Goal: Check status: Check status

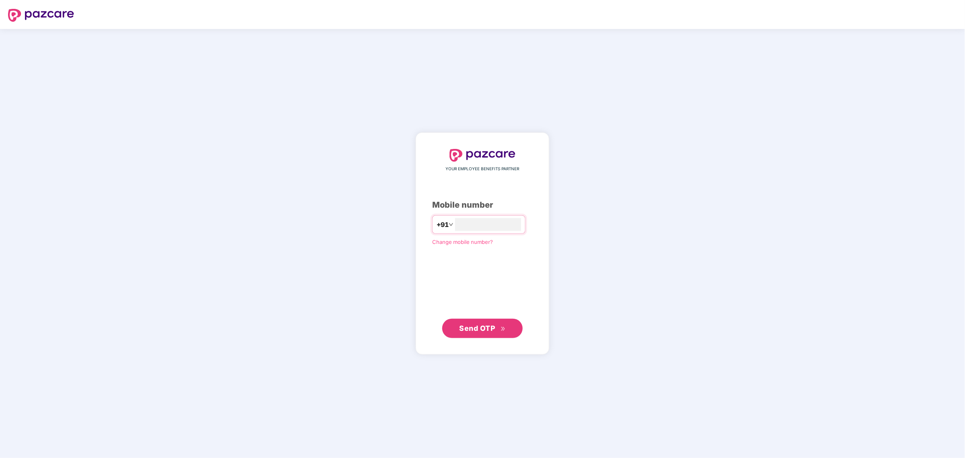
type input "**********"
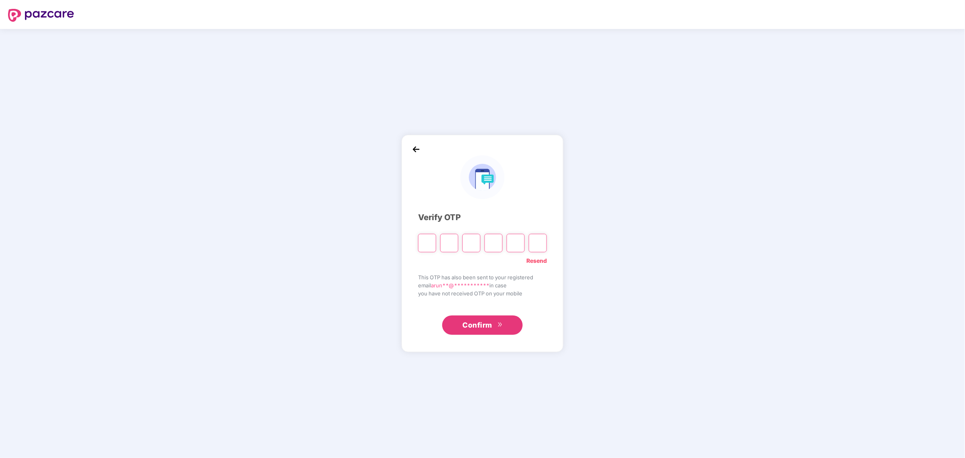
type input "*"
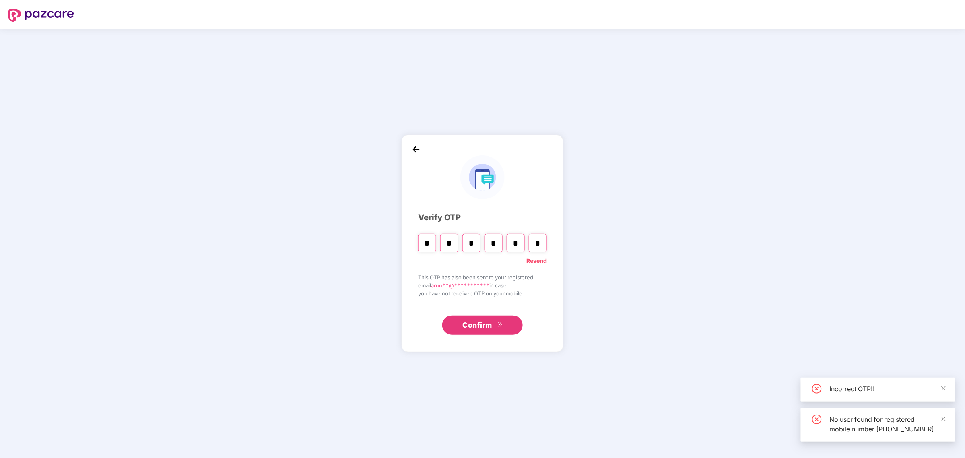
type input "*"
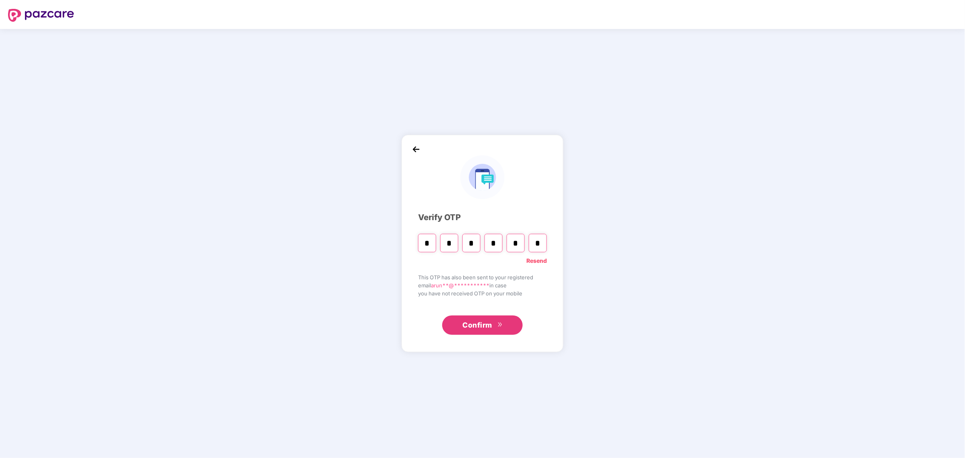
click at [530, 223] on div "Verify OTP" at bounding box center [482, 217] width 129 height 12
click at [538, 250] on input "*" at bounding box center [538, 243] width 18 height 19
type input "*"
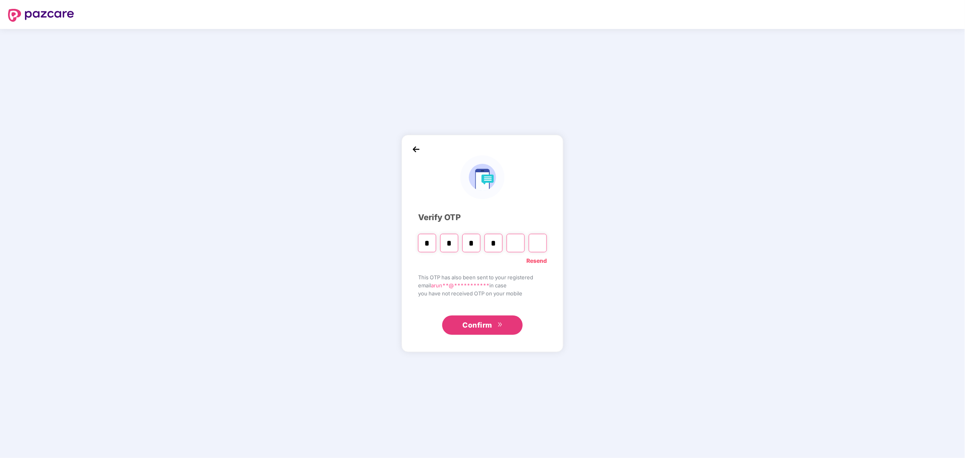
type input "*"
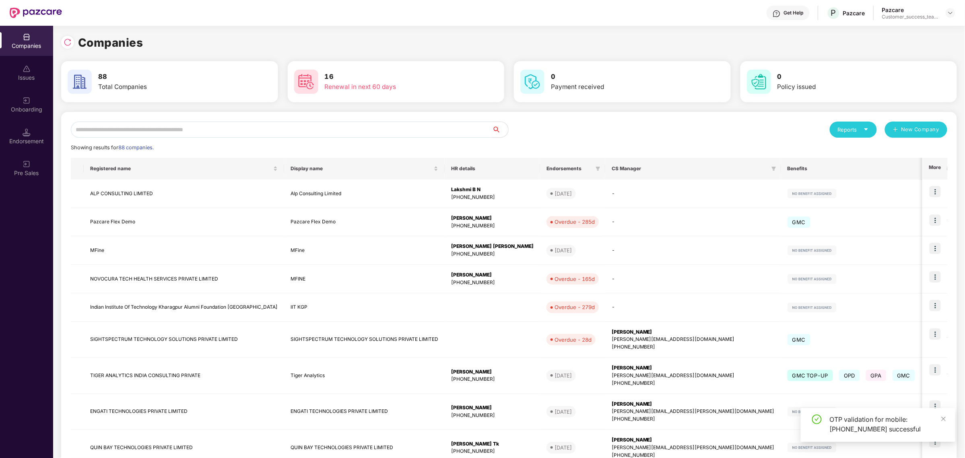
click at [241, 126] on input "text" at bounding box center [281, 130] width 421 height 16
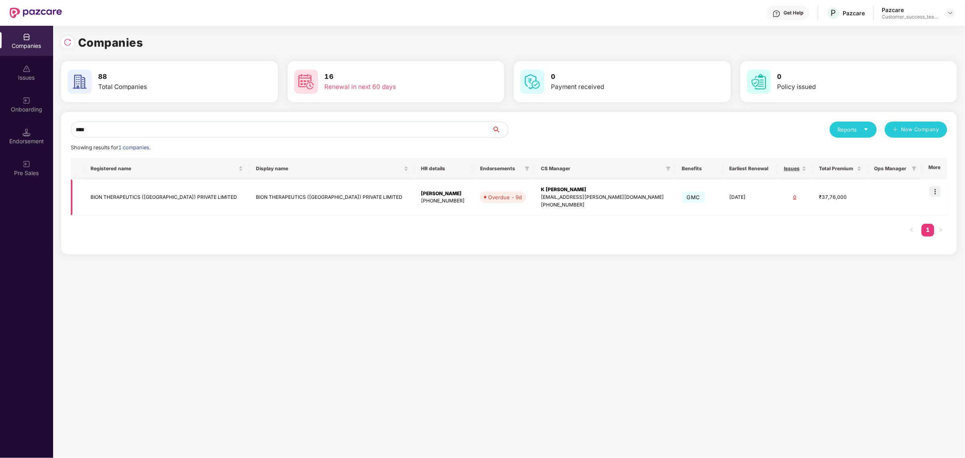
type input "****"
click at [941, 197] on img at bounding box center [935, 191] width 11 height 11
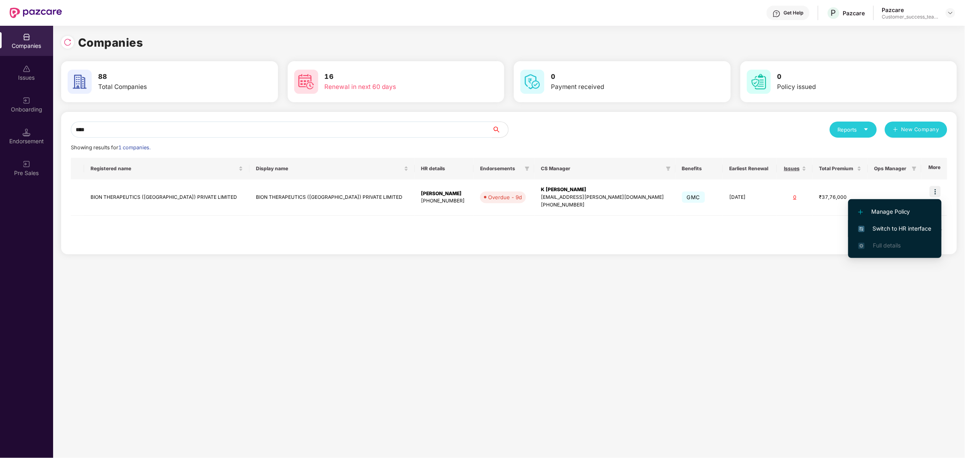
click at [912, 230] on span "Switch to HR interface" at bounding box center [894, 228] width 73 height 9
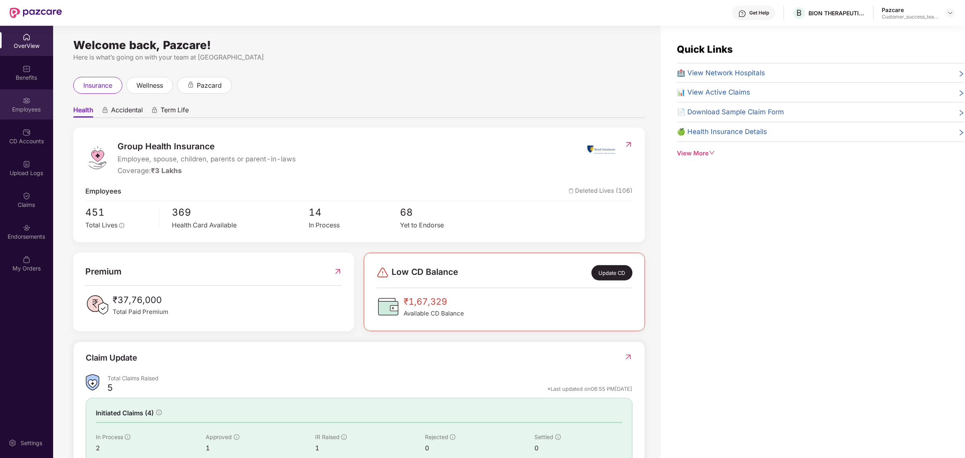
click at [24, 99] on img at bounding box center [27, 101] width 8 height 8
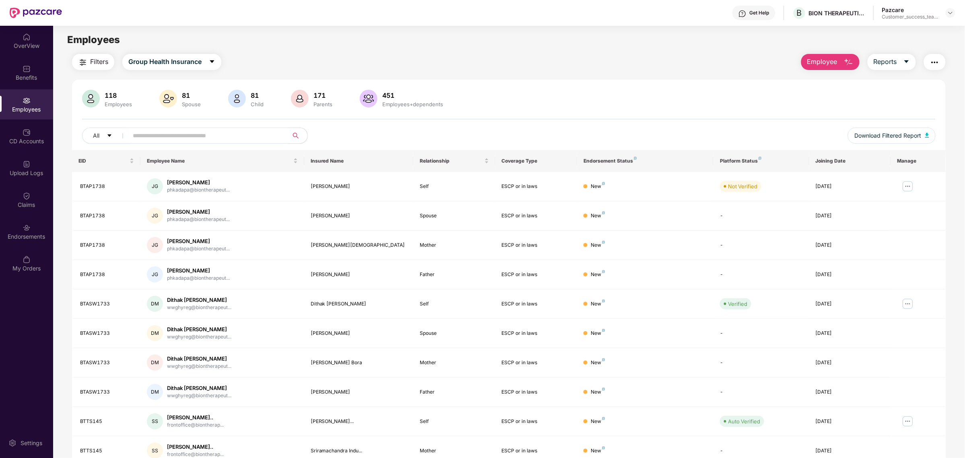
click at [191, 134] on input "text" at bounding box center [205, 136] width 144 height 12
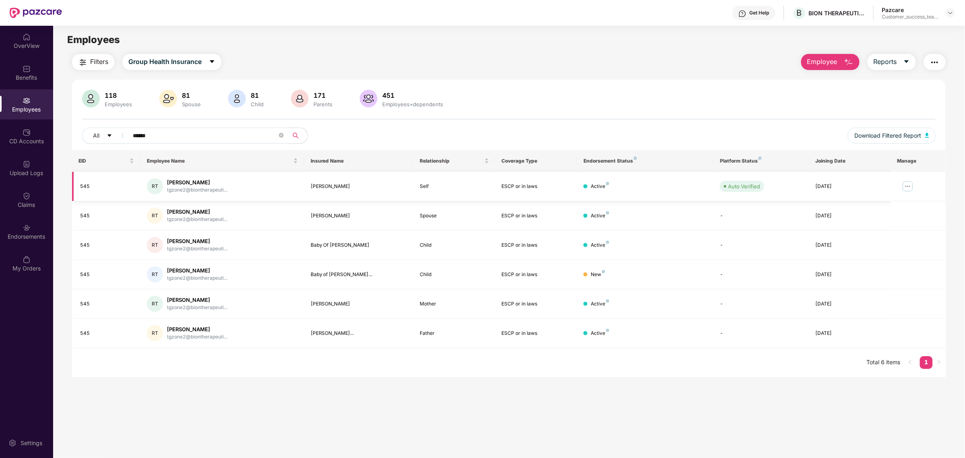
type input "******"
click at [912, 190] on img at bounding box center [908, 186] width 13 height 13
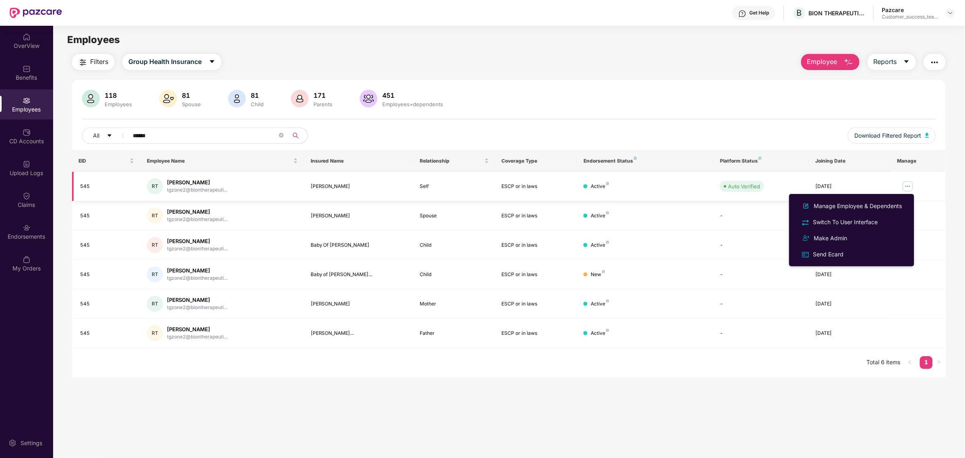
click at [300, 185] on td "RT [PERSON_NAME] tgzone2@biontherapeuti..." at bounding box center [222, 186] width 164 height 29
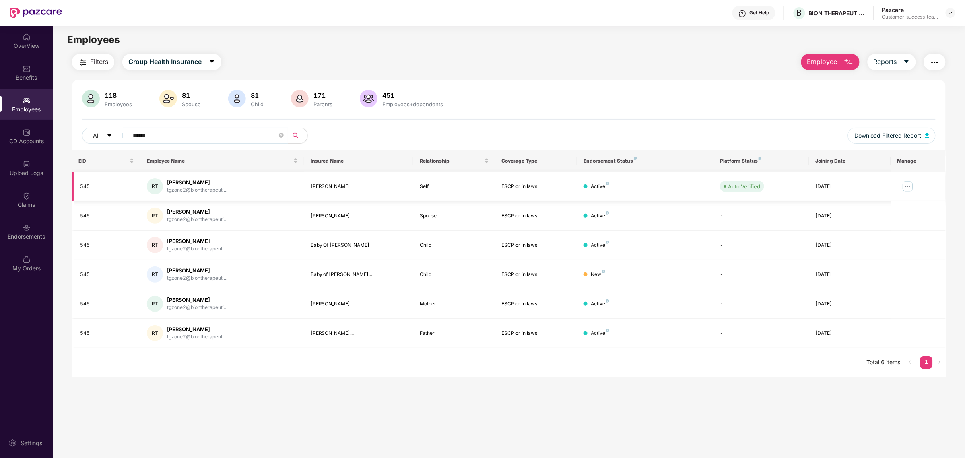
click at [910, 185] on img at bounding box center [908, 186] width 13 height 13
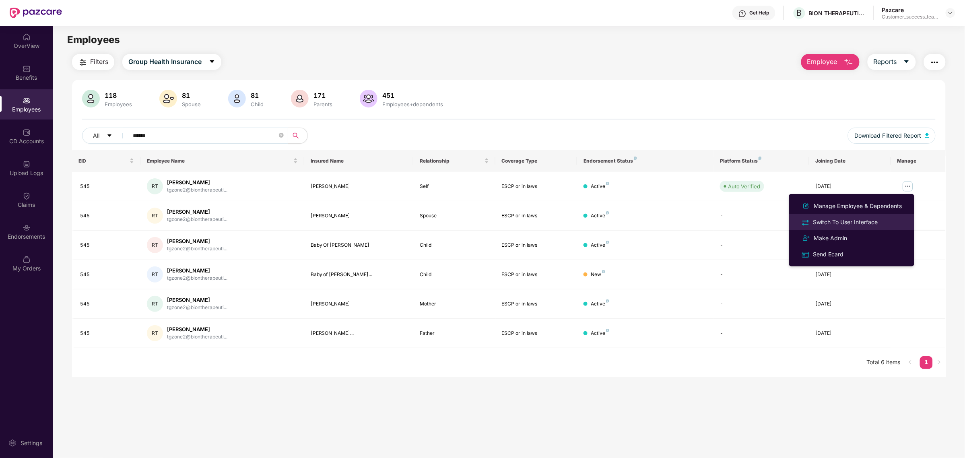
click at [878, 218] on div "Switch To User Interface" at bounding box center [846, 222] width 68 height 9
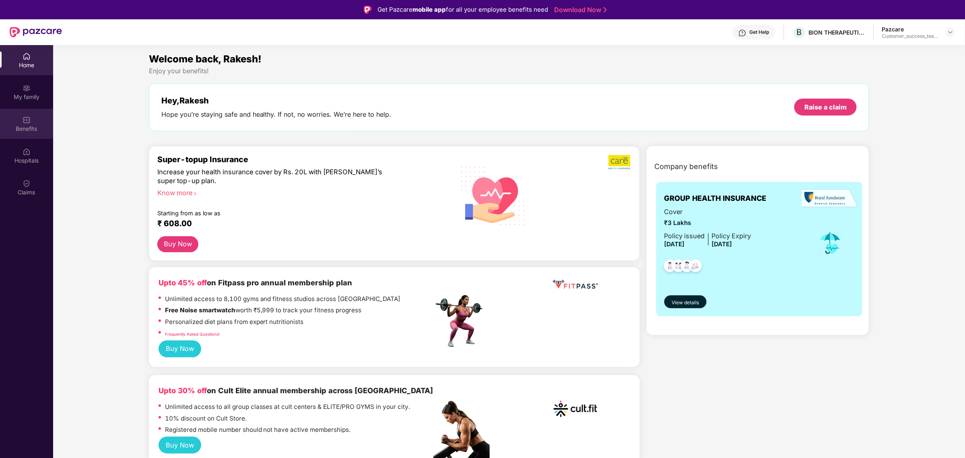
drag, startPoint x: 106, startPoint y: 151, endPoint x: 30, endPoint y: 136, distance: 77.2
click at [29, 132] on div "Benefits" at bounding box center [26, 129] width 53 height 8
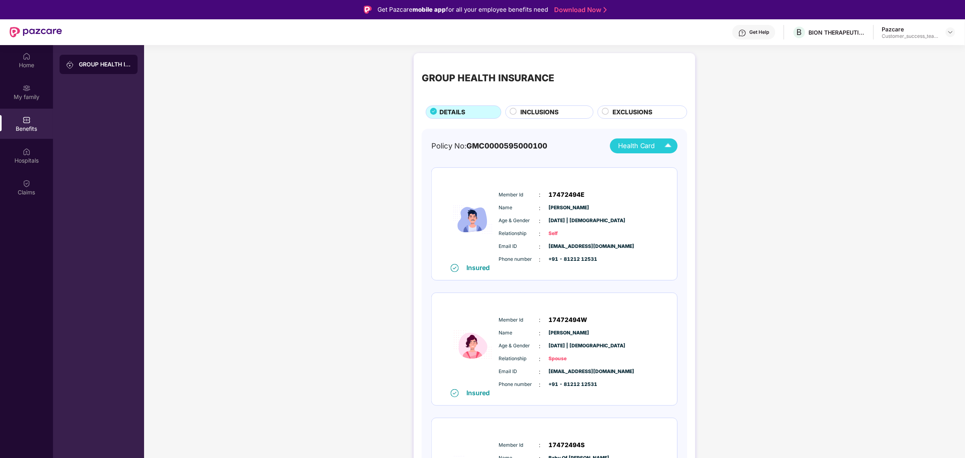
click at [633, 148] on span "Health Card" at bounding box center [636, 146] width 37 height 10
click at [646, 172] on li "[PERSON_NAME]" at bounding box center [648, 180] width 85 height 16
click at [950, 30] on img at bounding box center [950, 32] width 6 height 6
click at [920, 51] on div "Switch to partner view" at bounding box center [912, 51] width 105 height 16
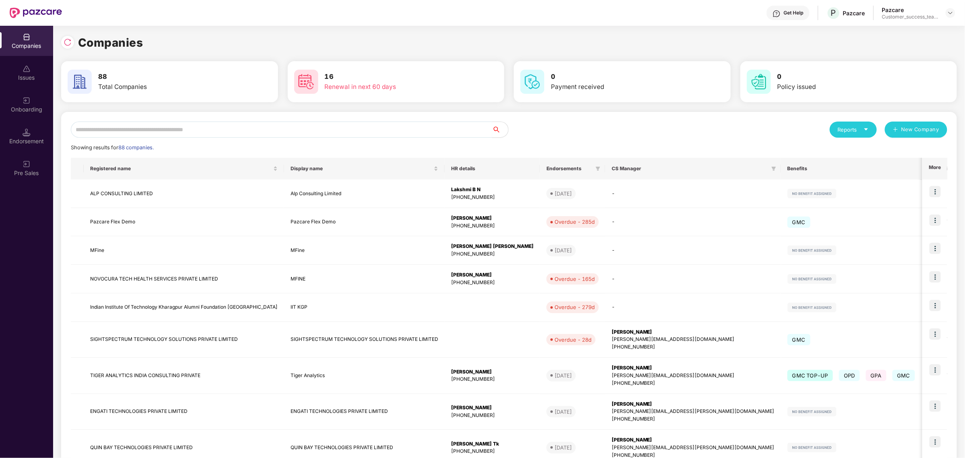
click at [391, 129] on input "text" at bounding box center [281, 130] width 421 height 16
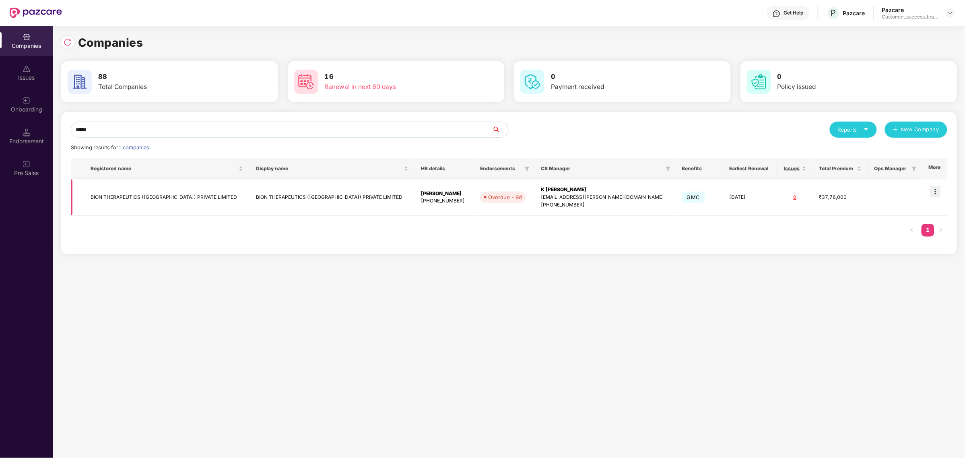
type input "****"
click at [937, 190] on img at bounding box center [935, 191] width 11 height 11
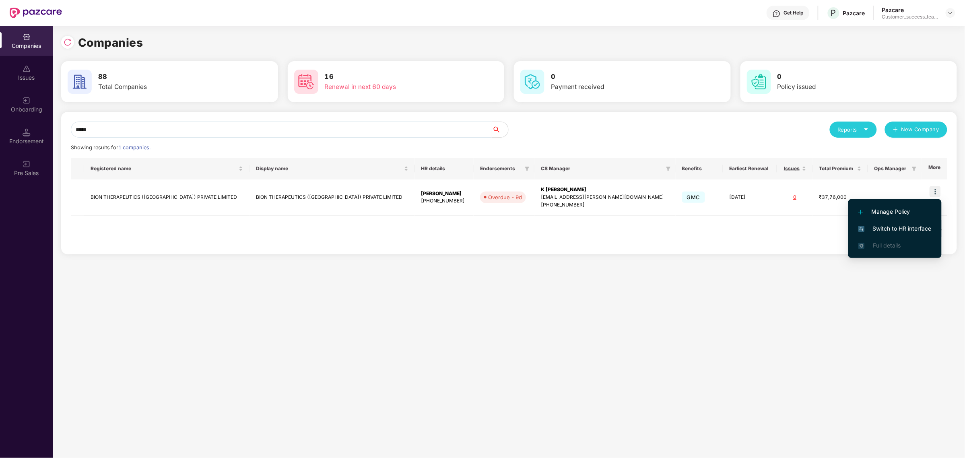
click at [902, 227] on span "Switch to HR interface" at bounding box center [894, 228] width 73 height 9
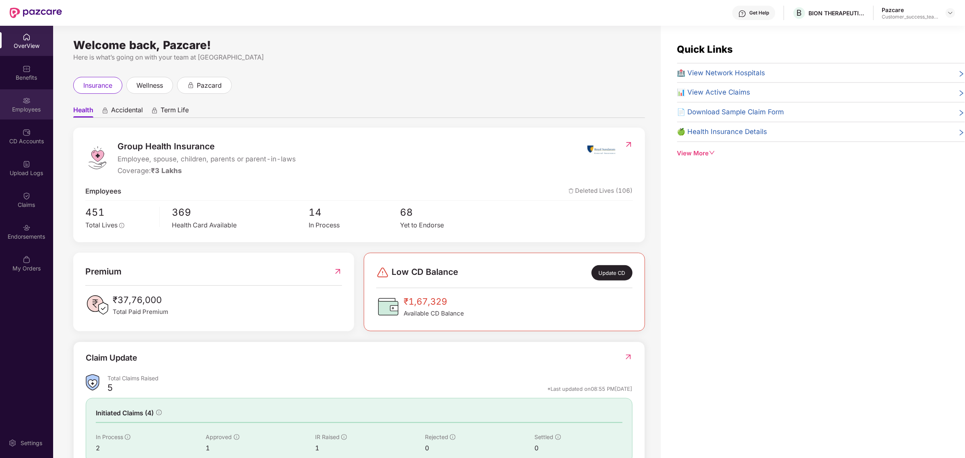
click at [28, 103] on img at bounding box center [27, 101] width 8 height 8
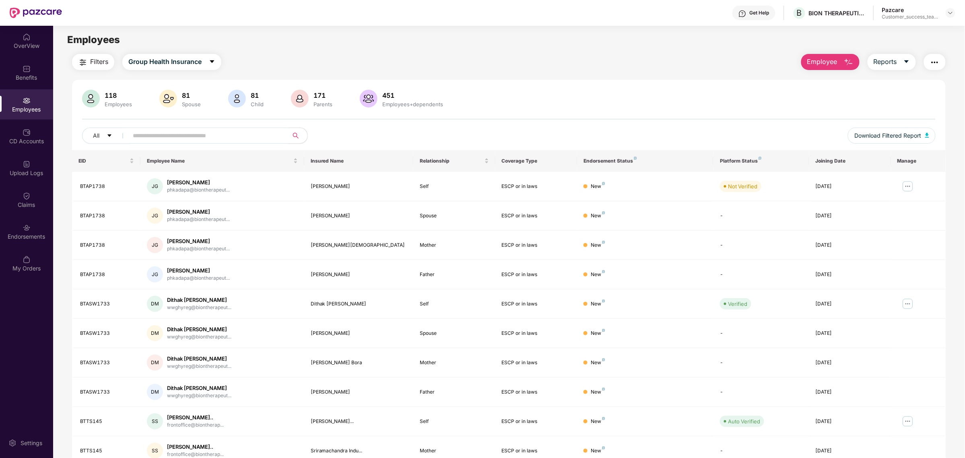
click at [184, 141] on input "text" at bounding box center [205, 136] width 144 height 12
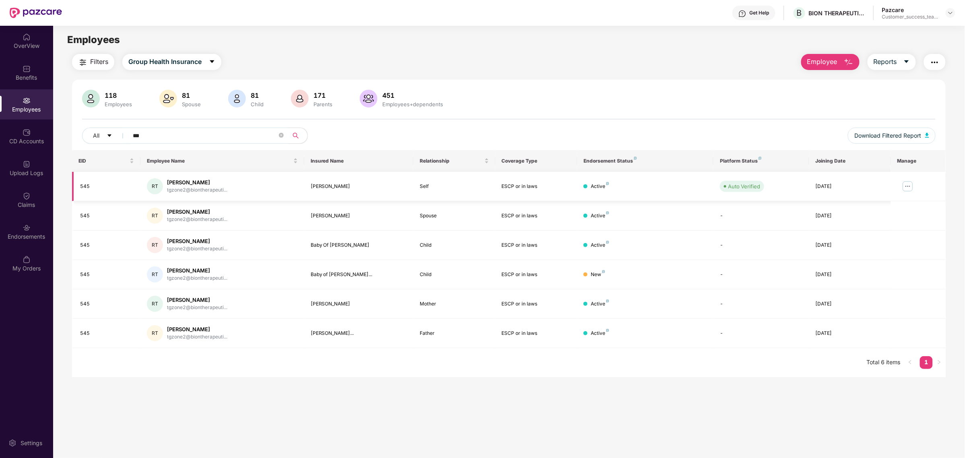
type input "***"
click at [910, 184] on img at bounding box center [908, 186] width 13 height 13
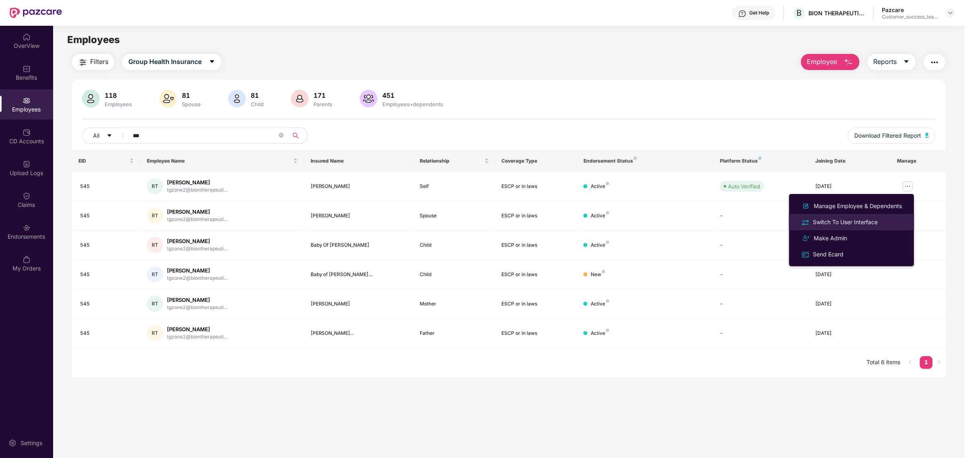
click at [864, 223] on div "Switch To User Interface" at bounding box center [846, 222] width 68 height 9
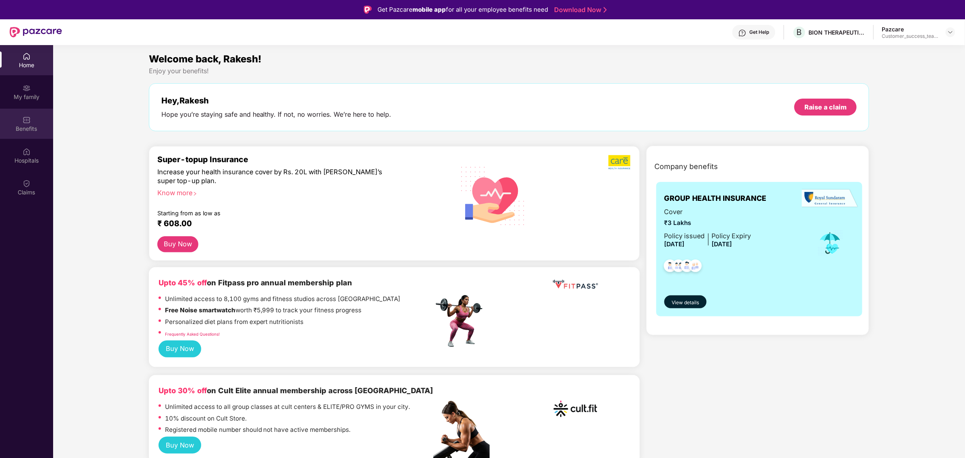
click at [13, 125] on div "Benefits" at bounding box center [26, 129] width 53 height 8
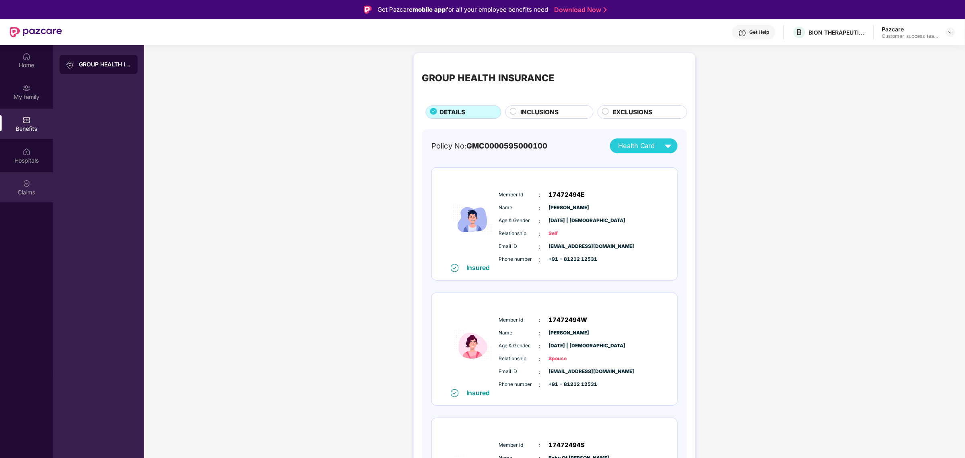
click at [37, 189] on div "Claims" at bounding box center [26, 192] width 53 height 8
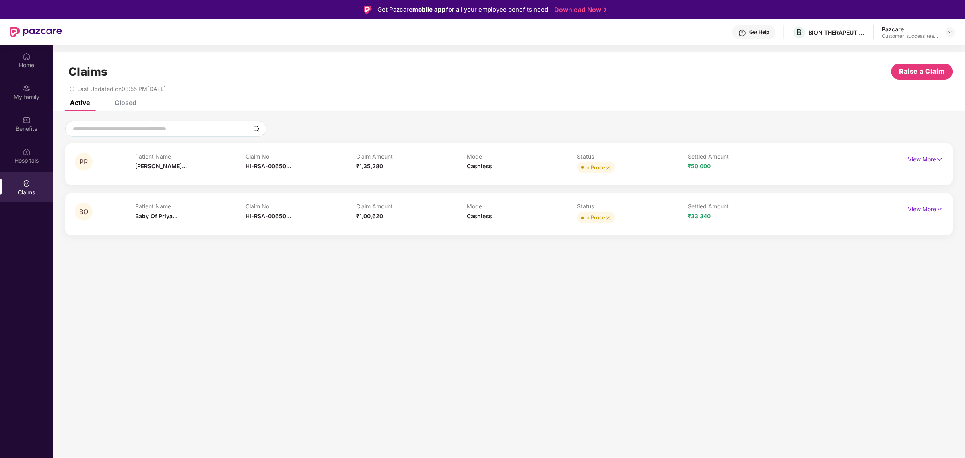
click at [204, 178] on div "PR Patient Name [PERSON_NAME]... Claim No HI-RSA-00650... Claim Amount ₹1,35,28…" at bounding box center [509, 164] width 888 height 42
click at [254, 164] on span "HI-RSA-00650..." at bounding box center [268, 166] width 45 height 7
click at [930, 161] on p "View More" at bounding box center [925, 158] width 35 height 11
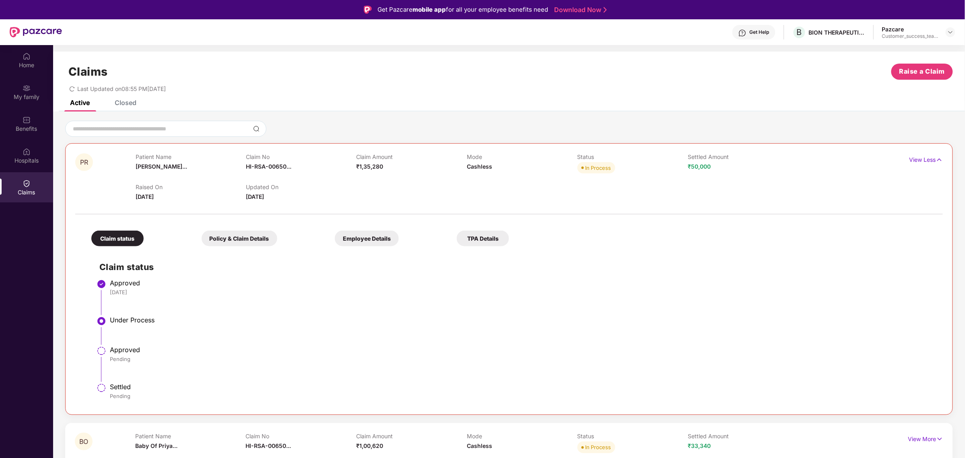
scroll to position [45, 0]
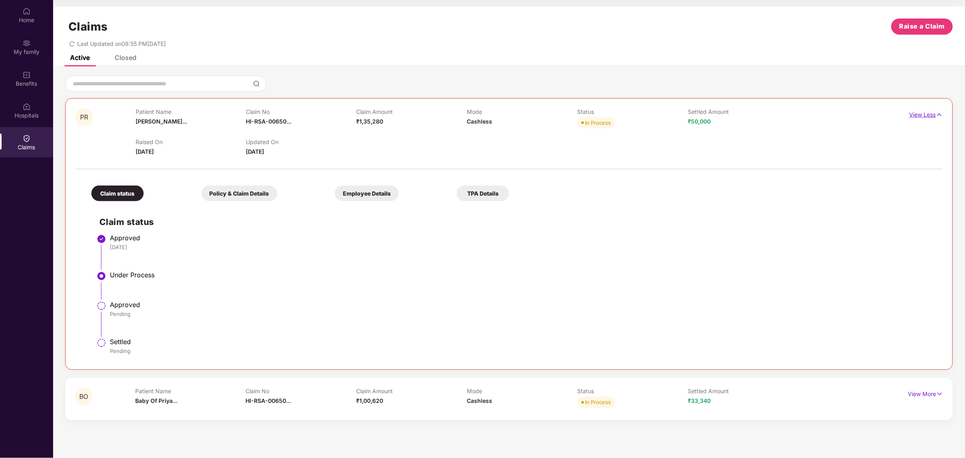
click at [925, 116] on p "View Less" at bounding box center [926, 113] width 33 height 11
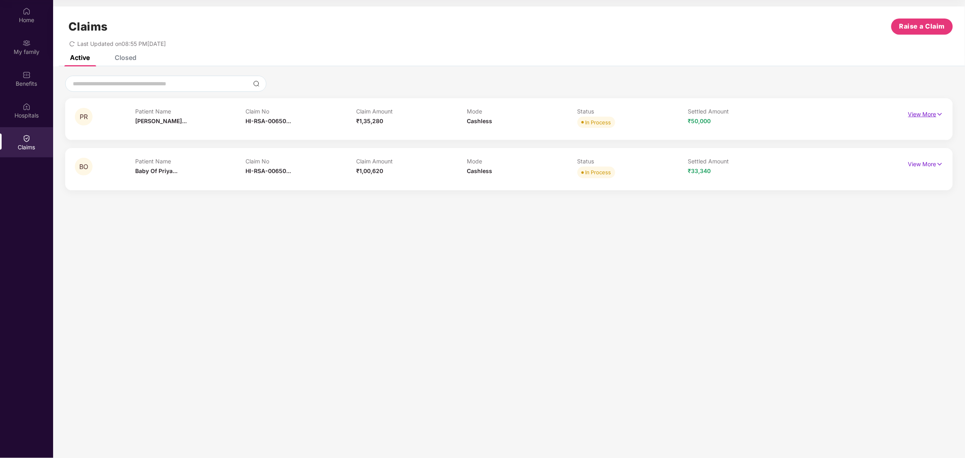
click at [925, 116] on p "View More" at bounding box center [925, 113] width 35 height 11
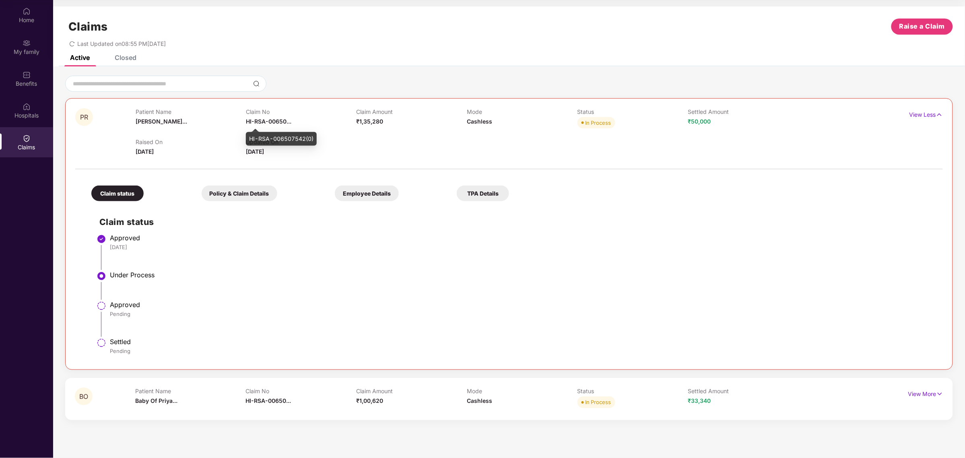
click at [246, 121] on span "HI-RSA-00650..." at bounding box center [268, 121] width 45 height 7
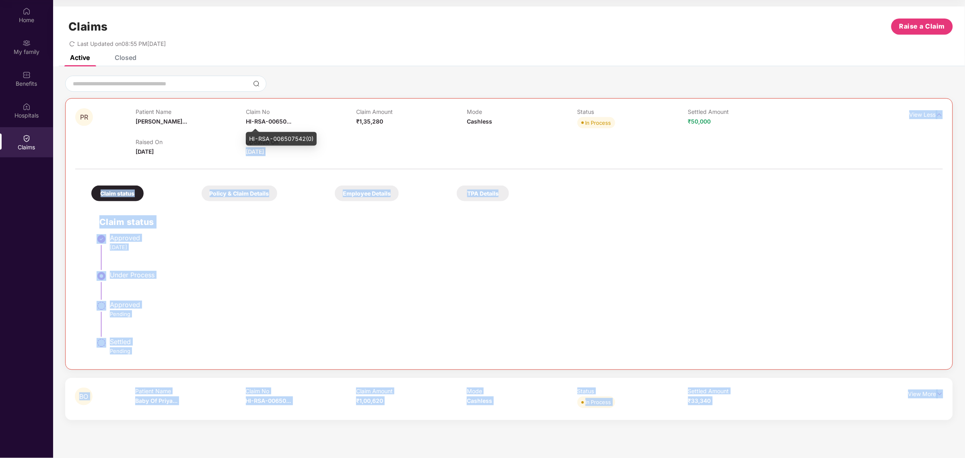
drag, startPoint x: 250, startPoint y: 138, endPoint x: 318, endPoint y: 140, distance: 68.5
click at [318, 140] on body "Get Pazcare mobile app for all your employee benefits need Download Now Get Hel…" at bounding box center [482, 184] width 965 height 458
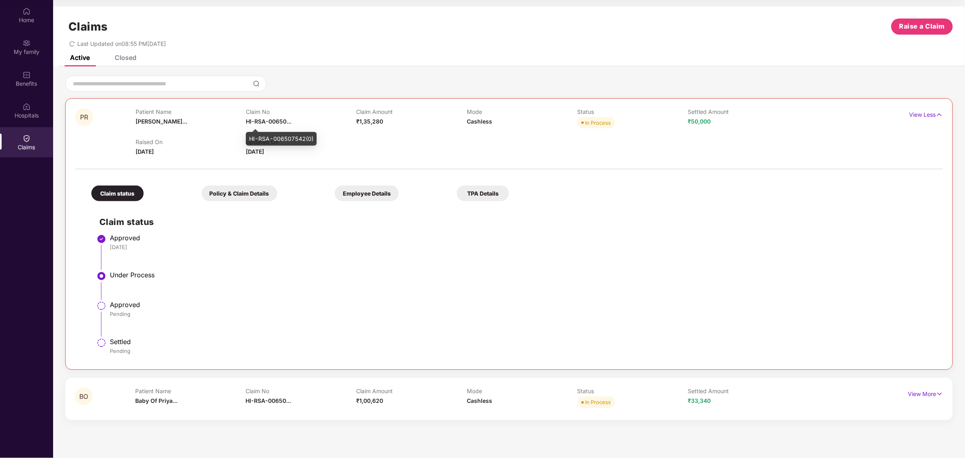
click at [262, 119] on span "HI-RSA-00650..." at bounding box center [268, 121] width 45 height 7
drag, startPoint x: 250, startPoint y: 139, endPoint x: 313, endPoint y: 138, distance: 63.2
click at [313, 138] on div "HI-RSA-006507542(0)" at bounding box center [281, 139] width 71 height 14
copy div "HI-RSA-006507542(0)"
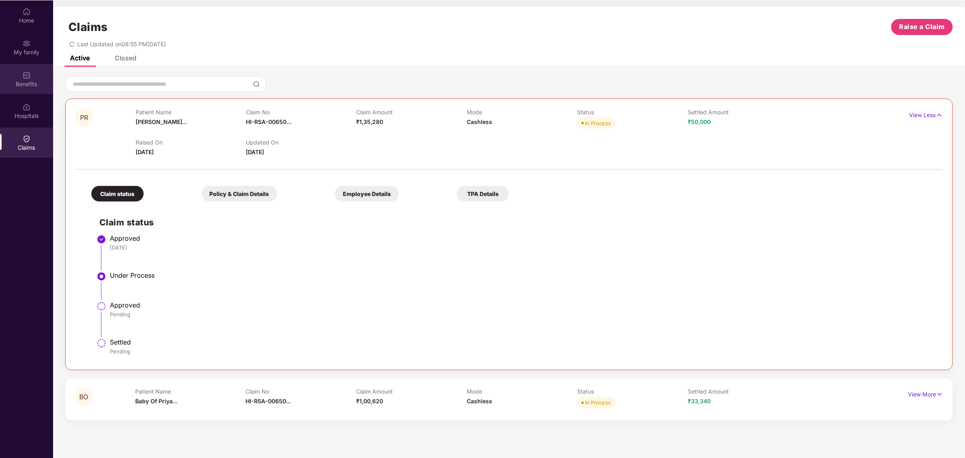
click at [29, 87] on div "Benefits" at bounding box center [26, 84] width 53 height 8
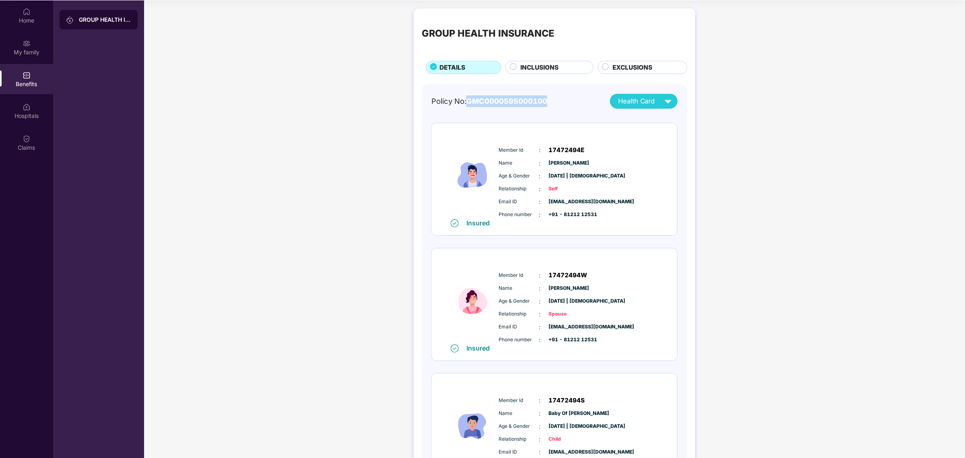
drag, startPoint x: 468, startPoint y: 101, endPoint x: 547, endPoint y: 104, distance: 79.3
click at [547, 104] on span "GMC0000595000100" at bounding box center [506, 101] width 81 height 9
copy span "GMC0000595000100"
